Goal: Task Accomplishment & Management: Manage account settings

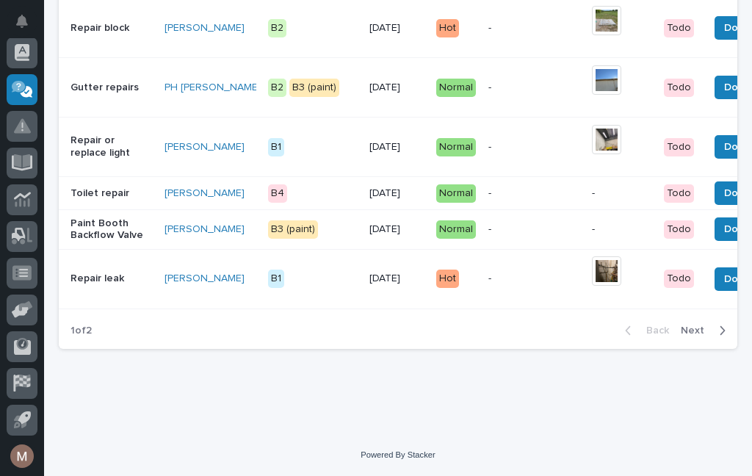
scroll to position [1561, 0]
click at [703, 332] on span "Next" at bounding box center [696, 330] width 32 height 13
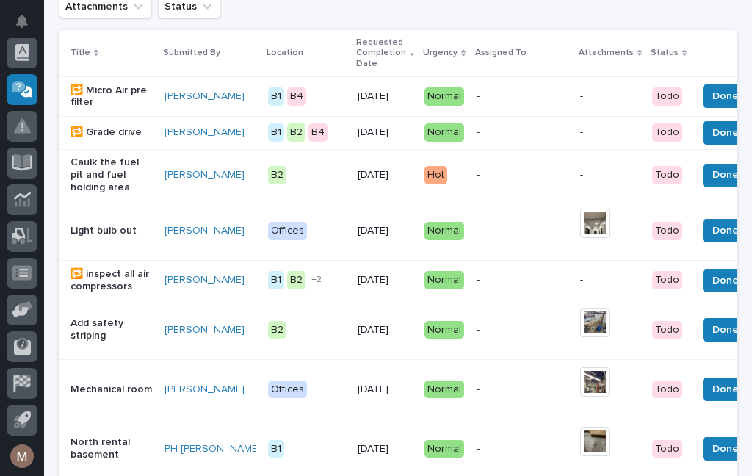
scroll to position [230, 0]
click at [712, 166] on span "Done" at bounding box center [725, 175] width 26 height 18
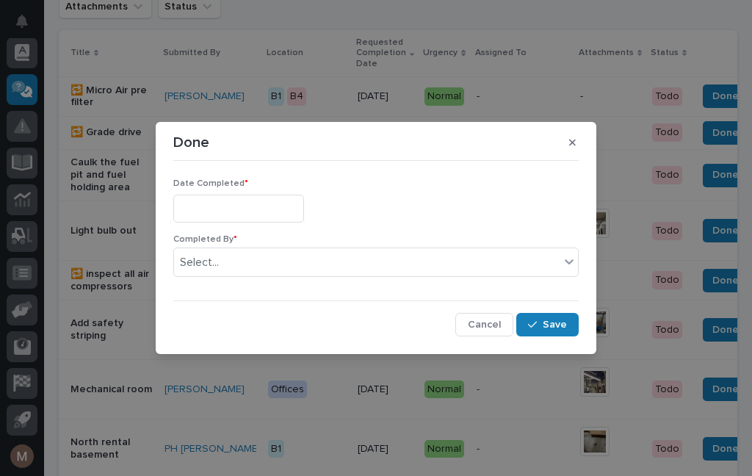
click at [232, 203] on input "text" at bounding box center [238, 208] width 131 height 27
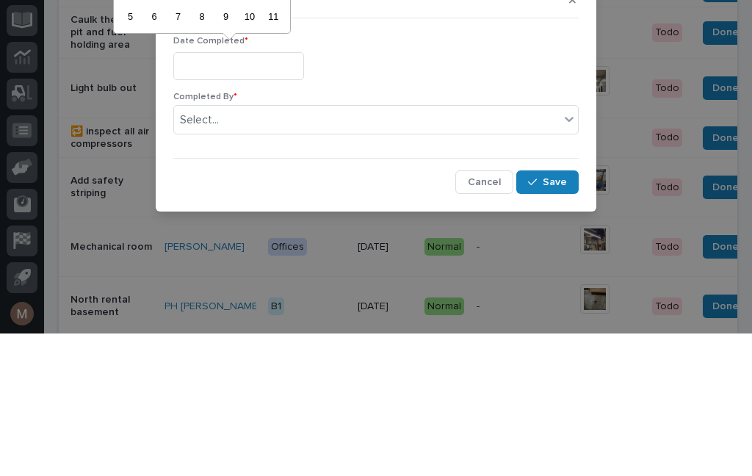
click at [246, 149] on div "10" at bounding box center [249, 159] width 20 height 20
type input "**********"
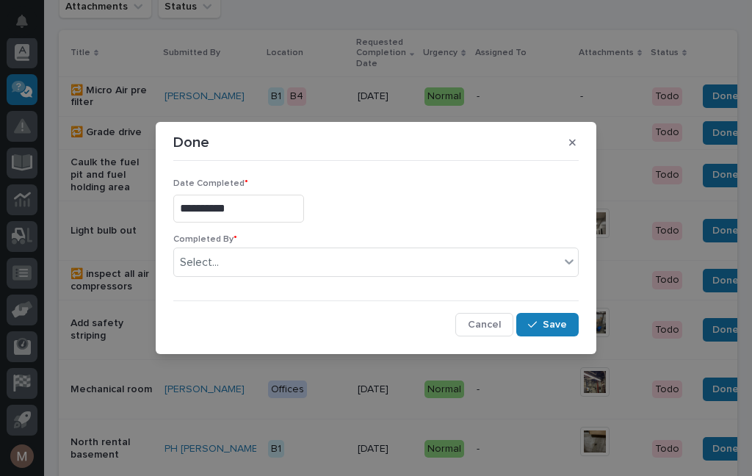
click at [236, 20] on div "**********" at bounding box center [376, 238] width 752 height 476
click at [244, 207] on input "**********" at bounding box center [238, 208] width 131 height 27
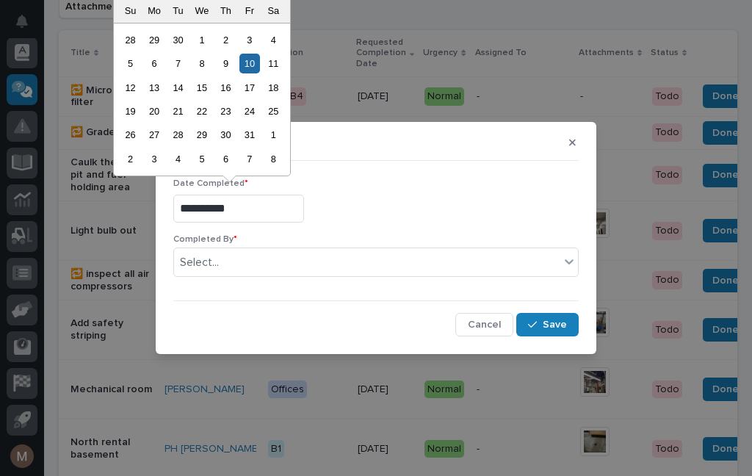
click at [257, 61] on div "10" at bounding box center [249, 64] width 20 height 20
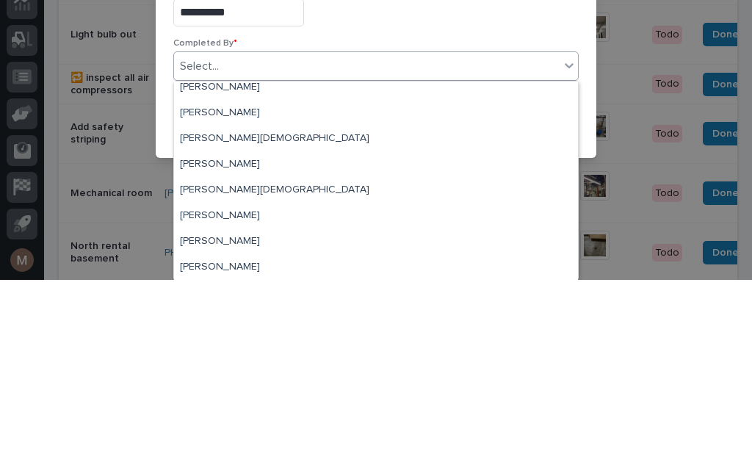
scroll to position [35, 0]
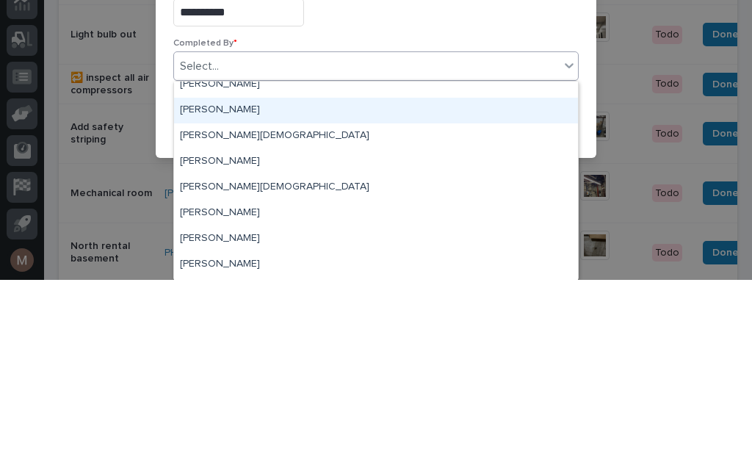
click at [221, 294] on div "[PERSON_NAME]" at bounding box center [376, 307] width 404 height 26
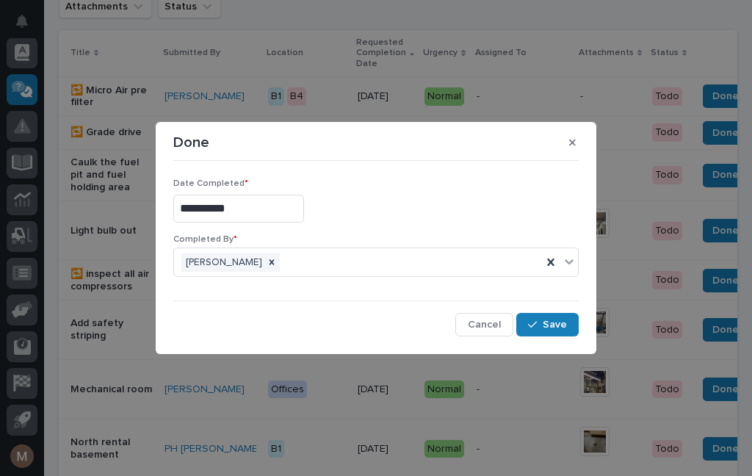
click at [556, 329] on span "Save" at bounding box center [554, 324] width 24 height 13
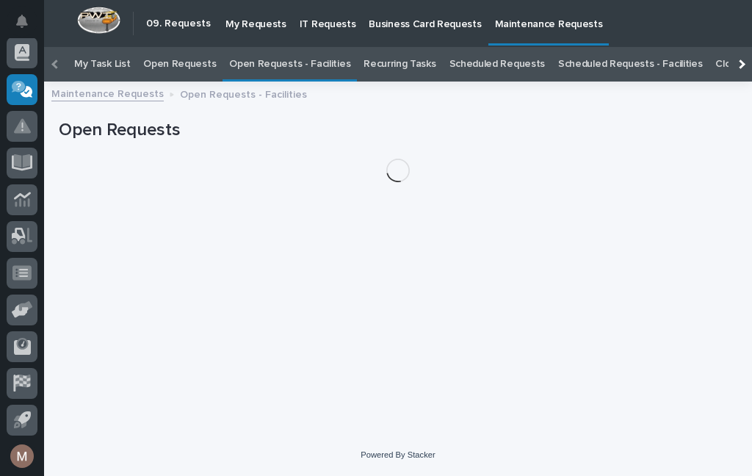
scroll to position [47, 0]
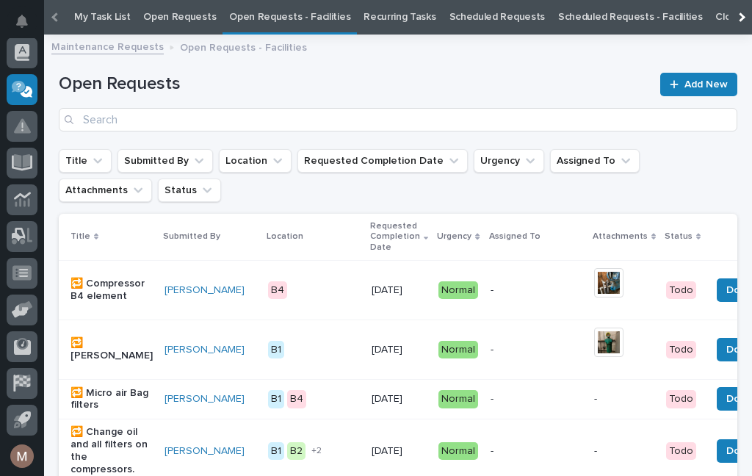
click at [288, 20] on link "Open Requests - Facilities" at bounding box center [289, 17] width 121 height 34
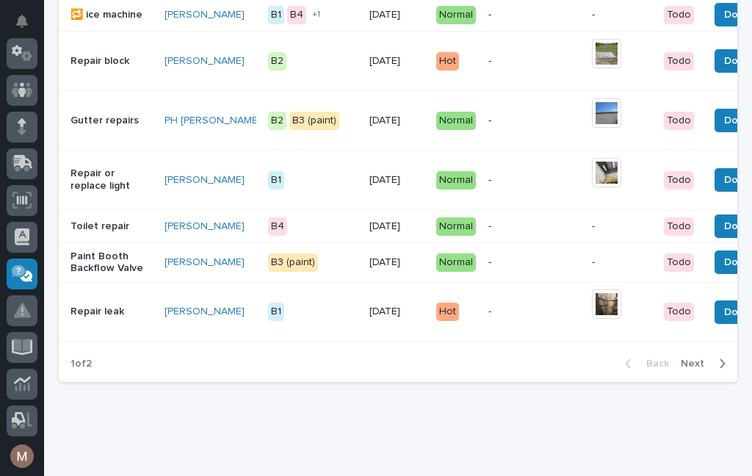
scroll to position [1499, 0]
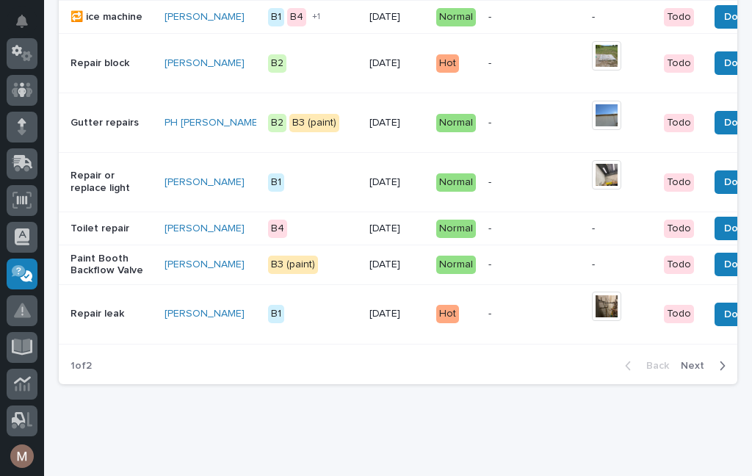
click at [95, 192] on p "Repair or replace light" at bounding box center [111, 182] width 82 height 25
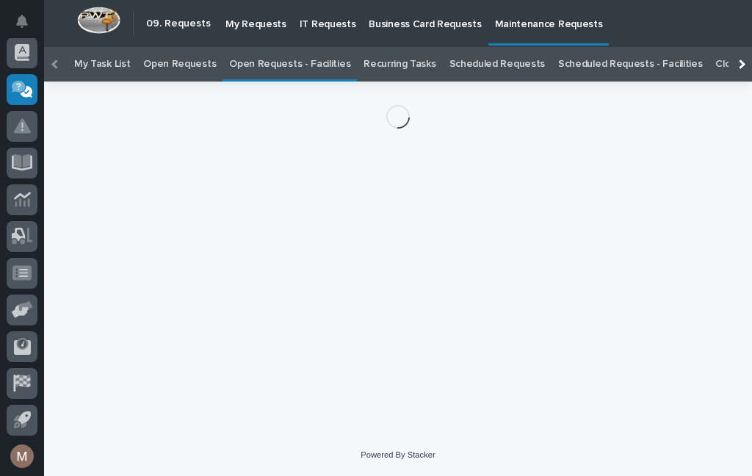
scroll to position [47, 0]
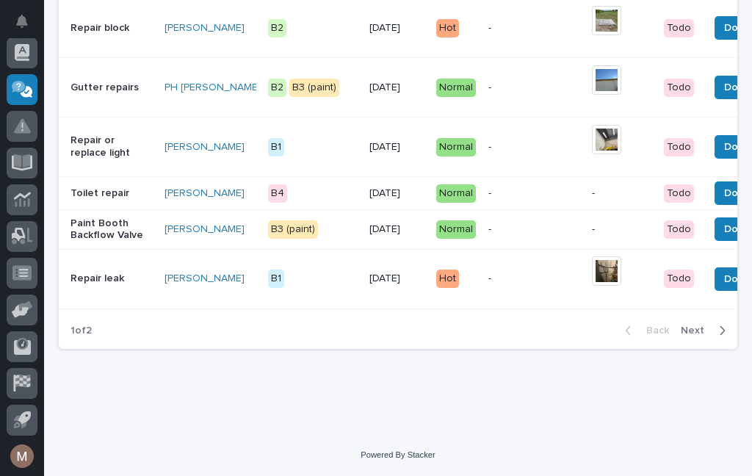
scroll to position [1561, 0]
click at [722, 325] on icon "button" at bounding box center [722, 330] width 7 height 13
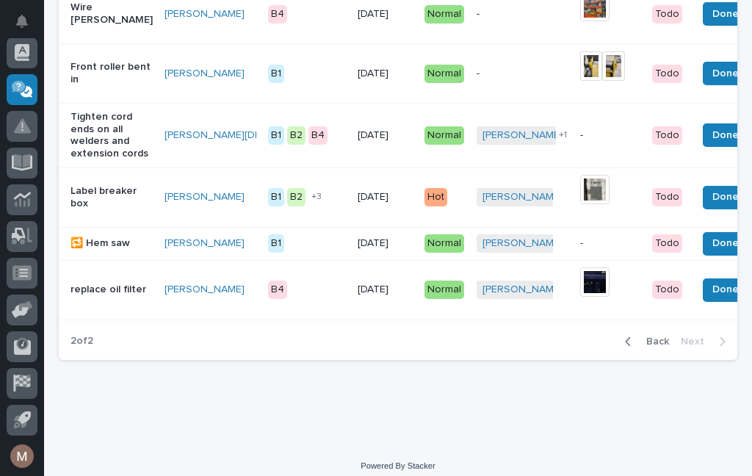
scroll to position [771, 0]
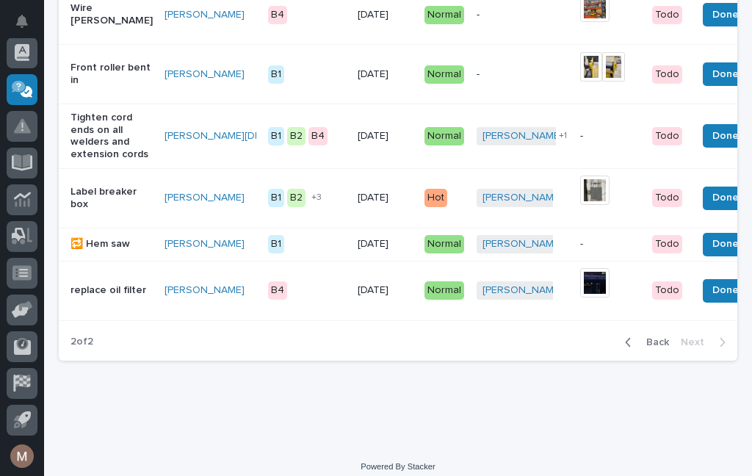
click at [664, 337] on span "Back" at bounding box center [653, 341] width 32 height 13
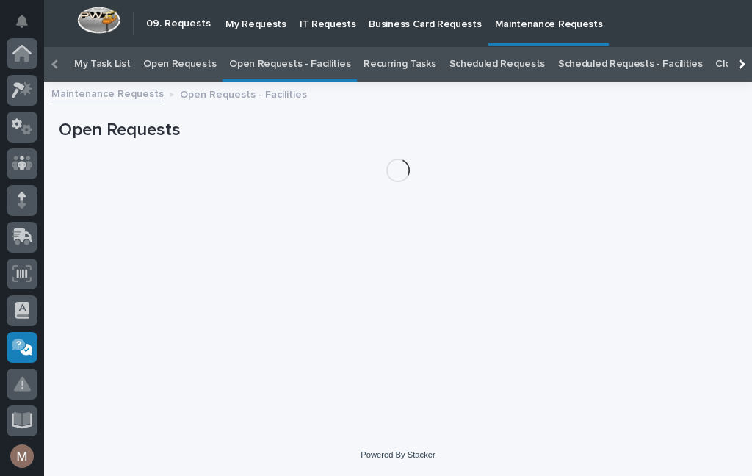
scroll to position [47, 0]
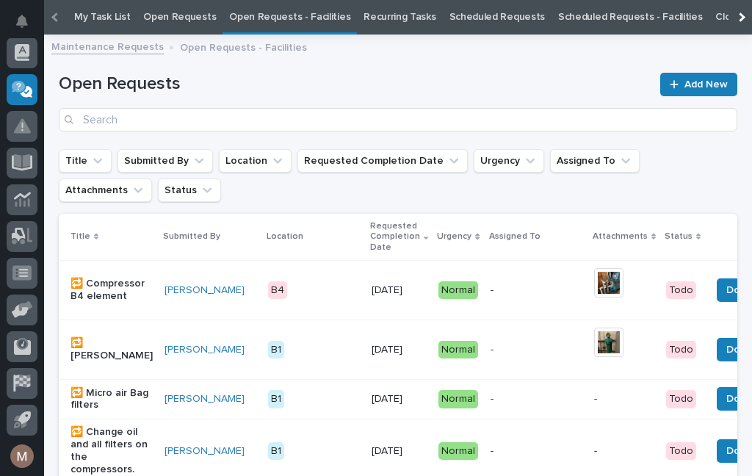
click at [280, 13] on link "Open Requests - Facilities" at bounding box center [289, 17] width 121 height 34
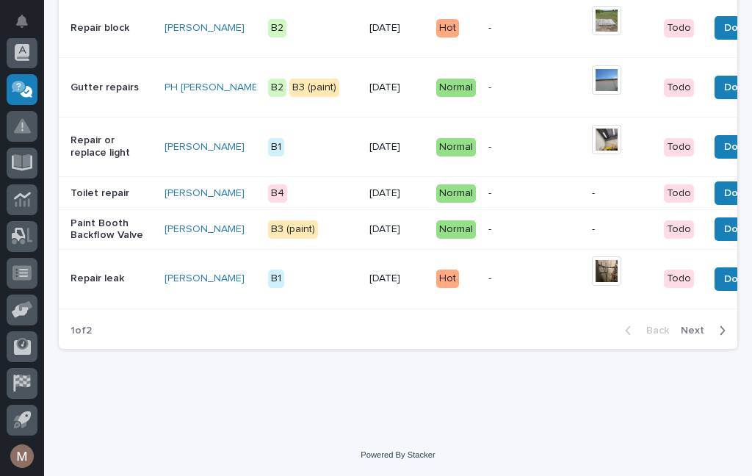
scroll to position [1561, 0]
click at [716, 335] on div "button" at bounding box center [719, 330] width 12 height 13
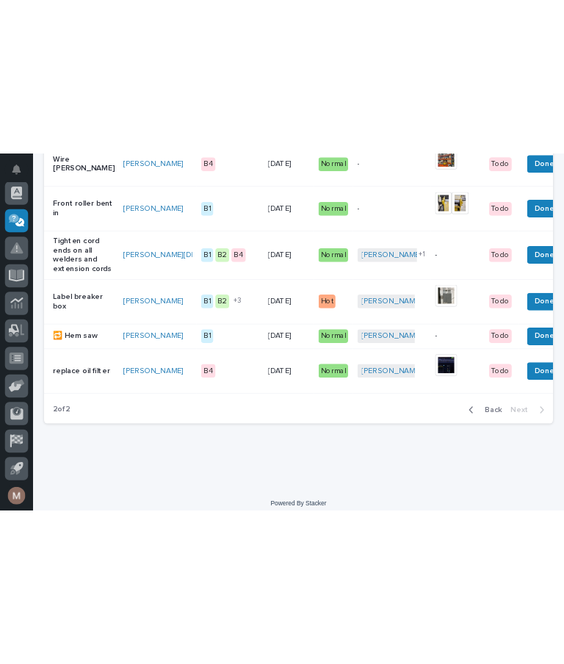
scroll to position [771, 0]
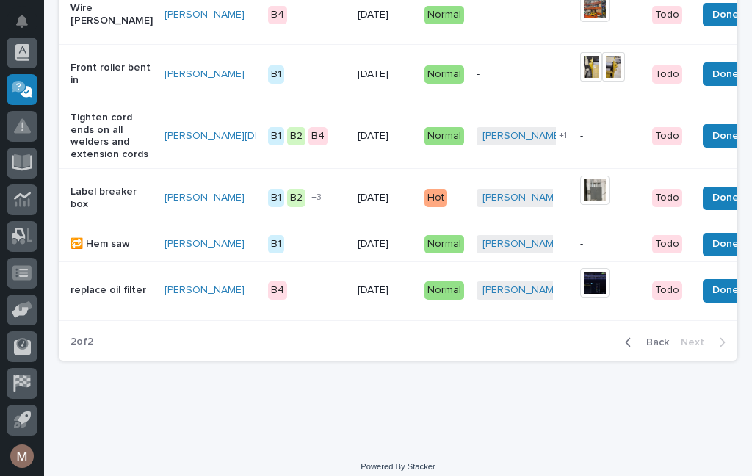
click at [641, 335] on span "Back" at bounding box center [653, 341] width 32 height 13
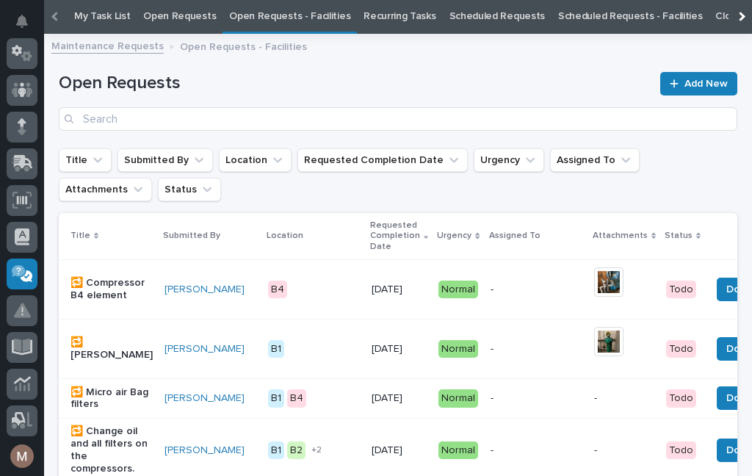
scroll to position [47, 0]
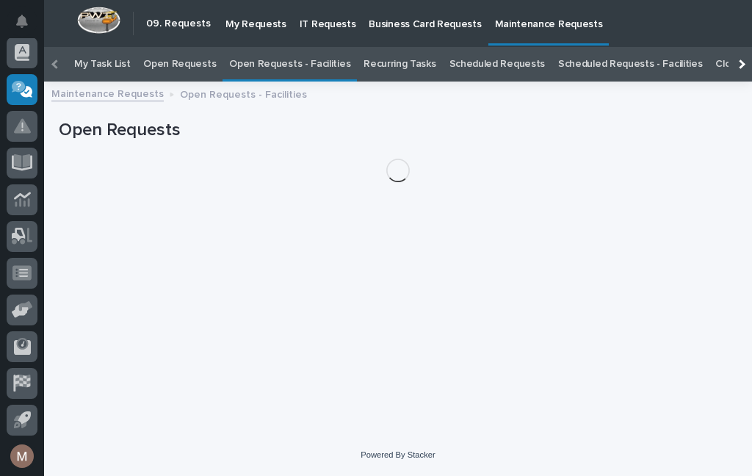
scroll to position [47, 0]
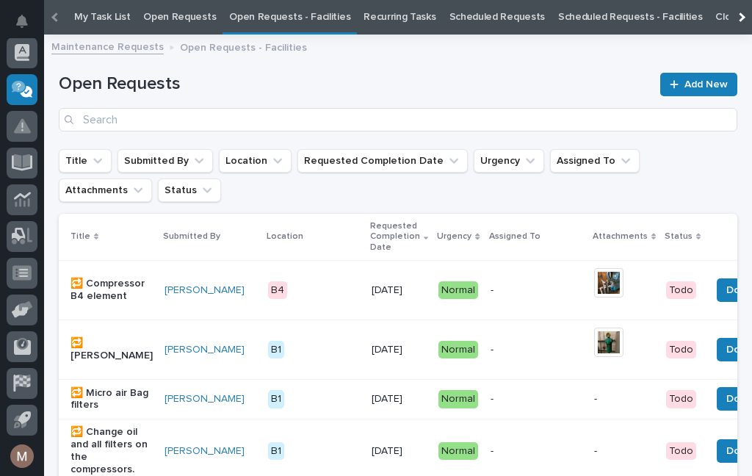
click at [299, 22] on link "Open Requests - Facilities" at bounding box center [289, 17] width 121 height 34
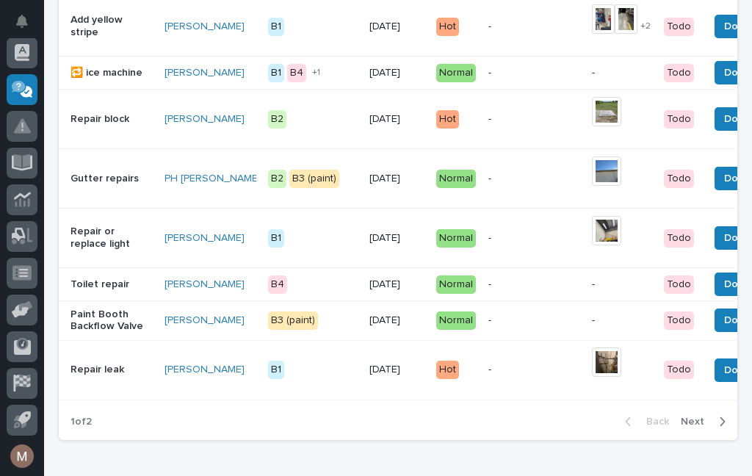
scroll to position [1445, 0]
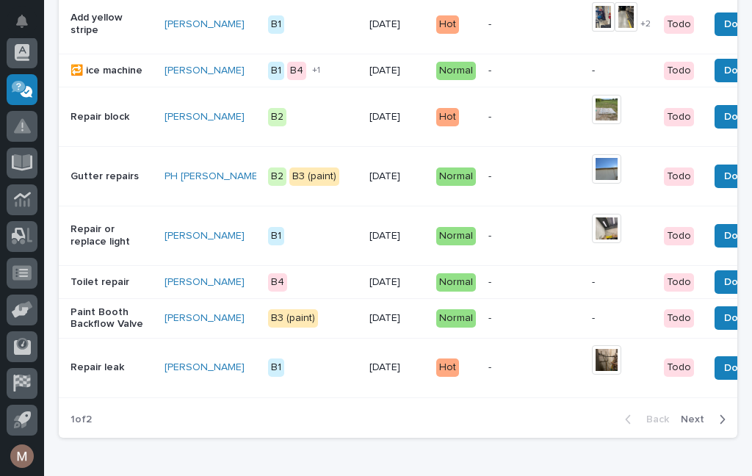
click at [710, 426] on span "Next" at bounding box center [696, 419] width 32 height 13
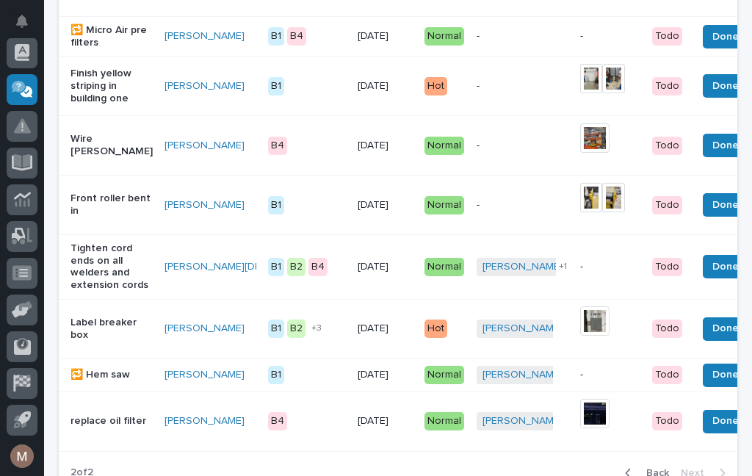
scroll to position [641, 0]
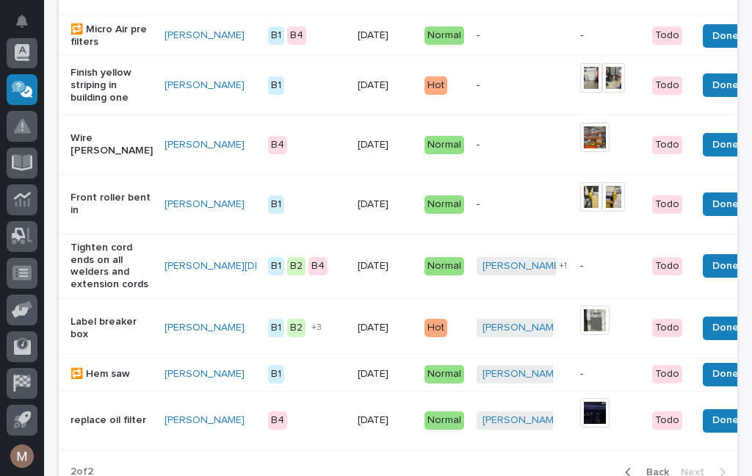
click at [665, 465] on span "Back" at bounding box center [653, 471] width 32 height 13
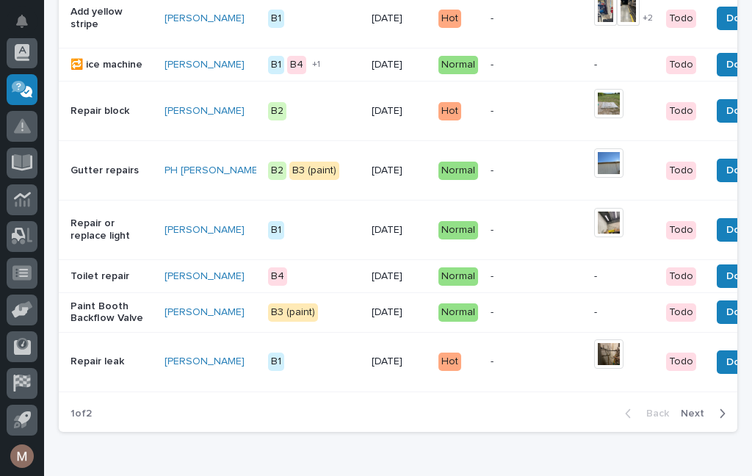
scroll to position [1450, 0]
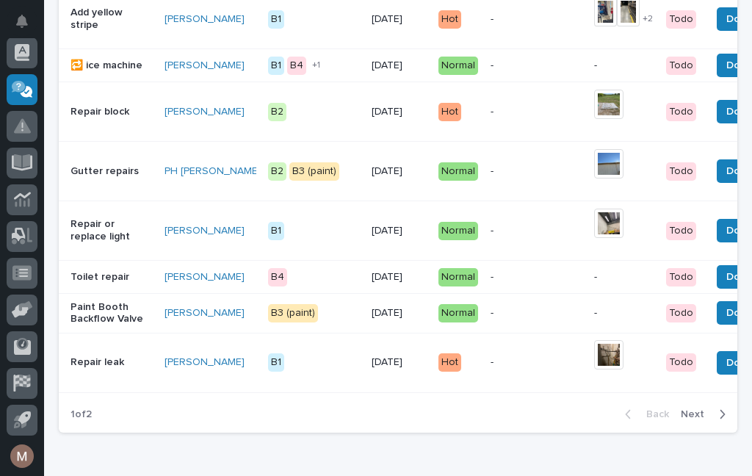
click at [726, 286] on span "Done" at bounding box center [739, 277] width 26 height 18
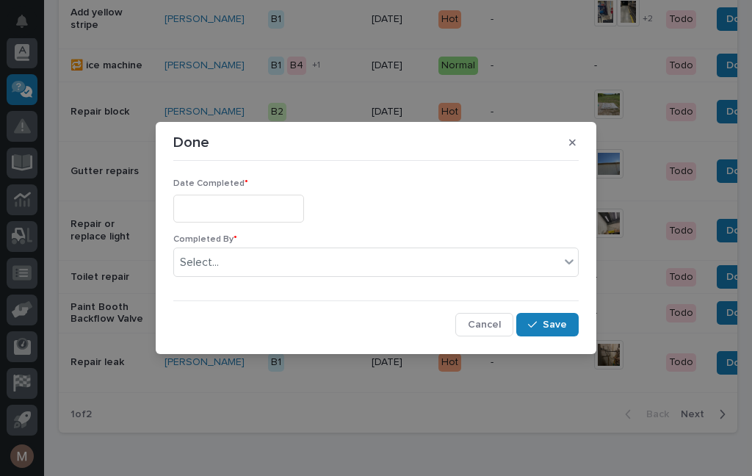
click at [264, 200] on input "text" at bounding box center [238, 208] width 131 height 27
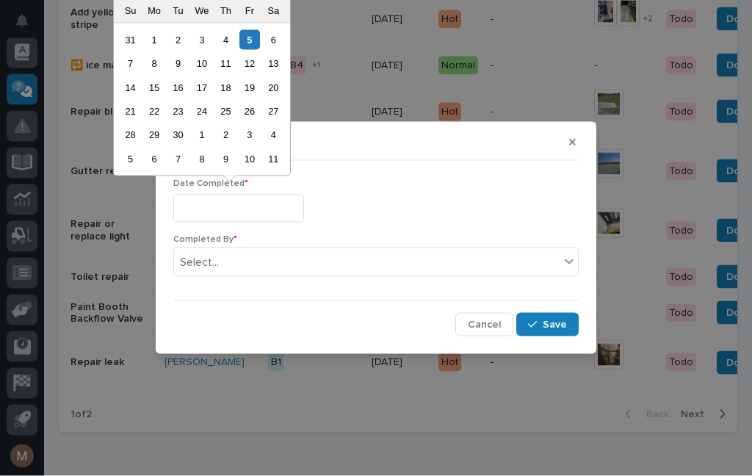
click at [255, 38] on div "5" at bounding box center [249, 40] width 20 height 20
type input "**********"
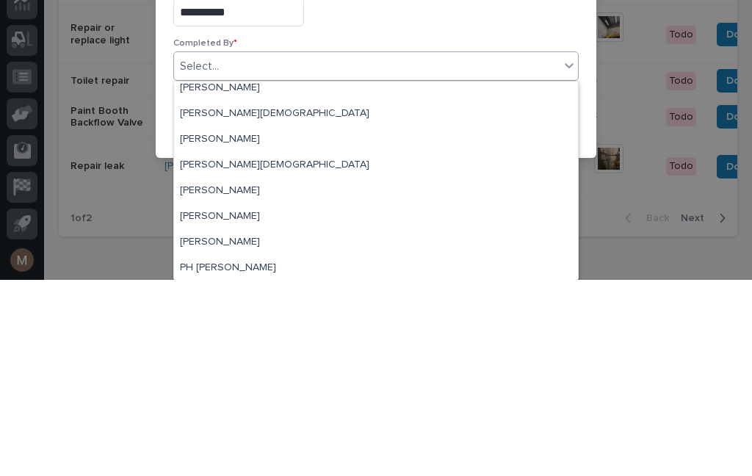
scroll to position [58, 0]
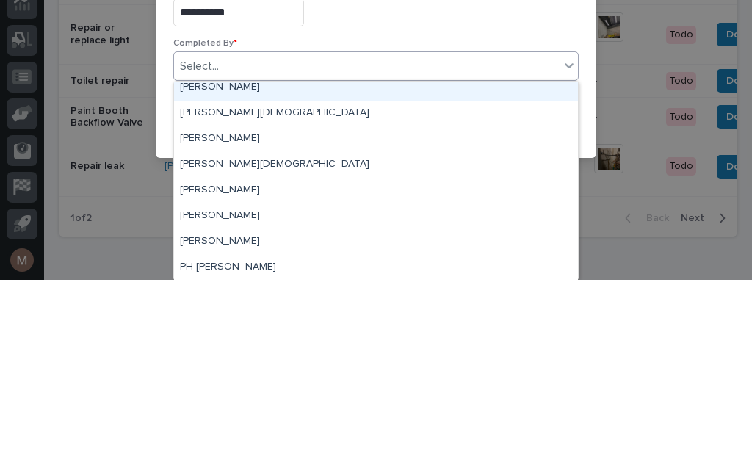
click at [229, 271] on div "[PERSON_NAME]" at bounding box center [376, 284] width 404 height 26
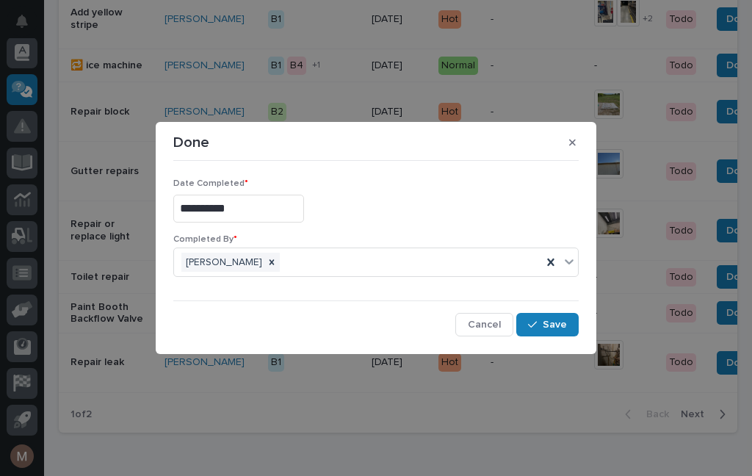
click at [556, 330] on span "Save" at bounding box center [554, 324] width 24 height 13
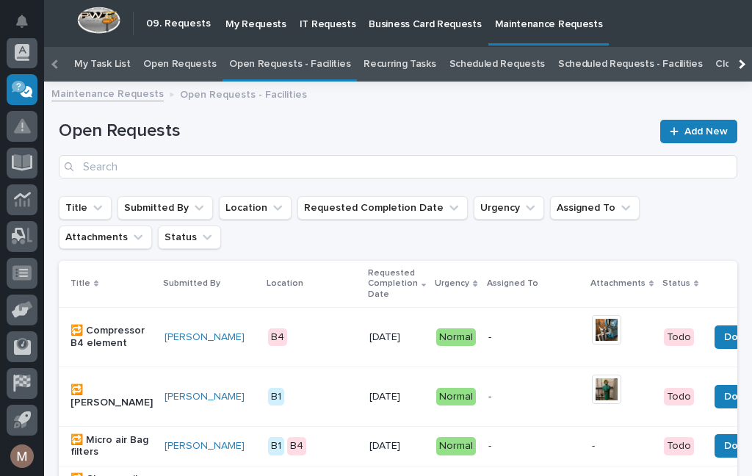
scroll to position [0, 0]
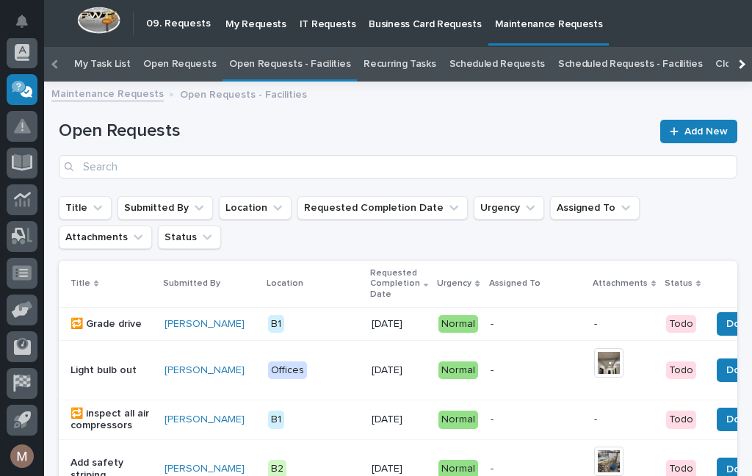
click at [34, 1] on div "My Settings Log Out" at bounding box center [22, 238] width 44 height 476
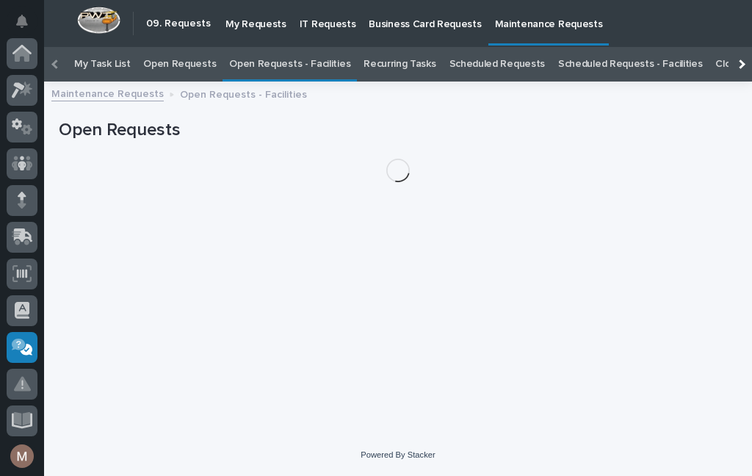
scroll to position [258, 0]
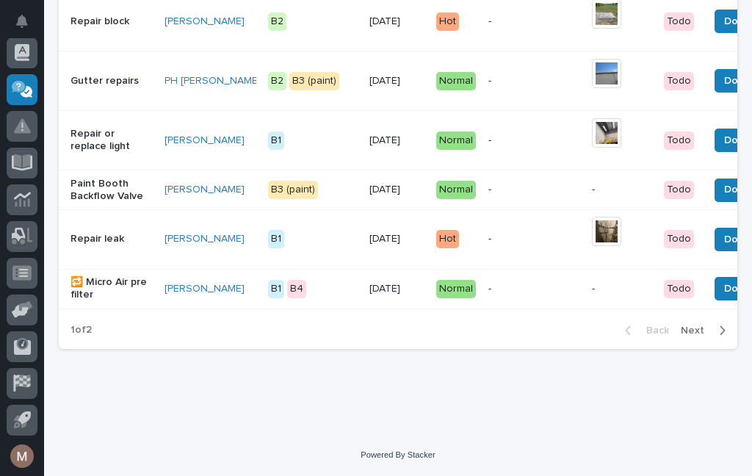
scroll to position [1567, 0]
click at [707, 330] on span "Next" at bounding box center [696, 330] width 32 height 13
